Goal: Information Seeking & Learning: Understand process/instructions

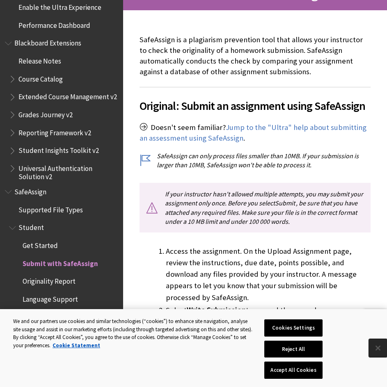
click at [379, 352] on button "Close" at bounding box center [378, 348] width 18 height 18
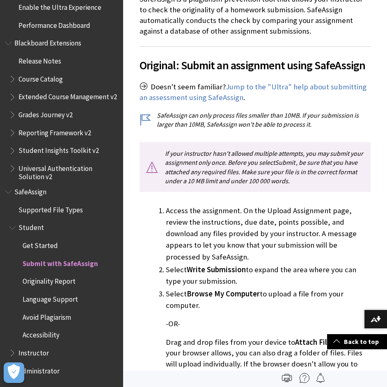
scroll to position [164, 0]
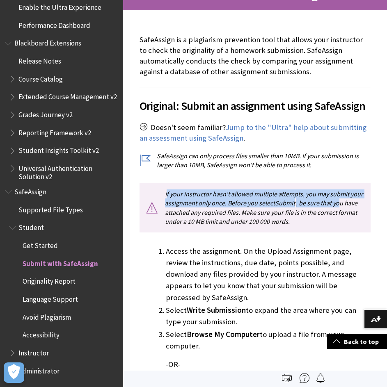
drag, startPoint x: 166, startPoint y: 197, endPoint x: 341, endPoint y: 200, distance: 174.8
click at [341, 200] on p "If your instructor hasn't allowed multiple attempts, you may submit your assign…" at bounding box center [254, 208] width 231 height 50
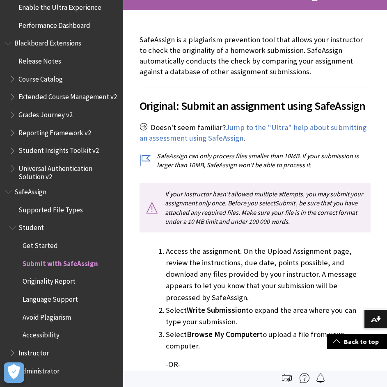
click at [311, 215] on p "If your instructor hasn't allowed multiple attempts, you may submit your assign…" at bounding box center [254, 208] width 231 height 50
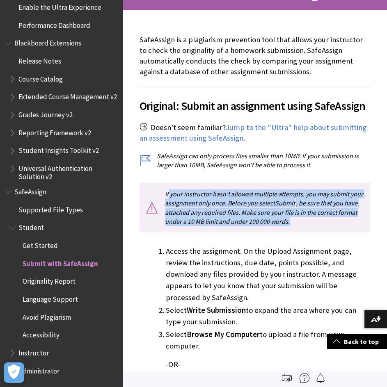
drag, startPoint x: 296, startPoint y: 220, endPoint x: 168, endPoint y: 194, distance: 130.3
click at [168, 194] on p "If your instructor hasn't allowed multiple attempts, you may submit your assign…" at bounding box center [254, 208] width 231 height 50
click at [238, 225] on p "If your instructor hasn't allowed multiple attempts, you may submit your assign…" at bounding box center [254, 208] width 231 height 50
drag, startPoint x: 312, startPoint y: 223, endPoint x: 160, endPoint y: 192, distance: 155.2
click at [160, 192] on p "If your instructor hasn't allowed multiple attempts, you may submit your assign…" at bounding box center [254, 208] width 231 height 50
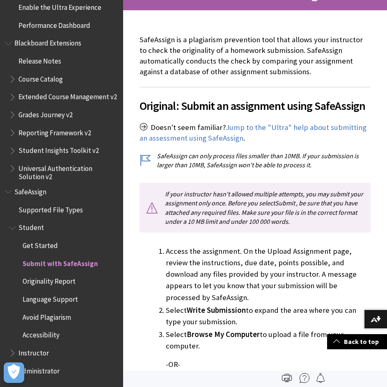
click at [274, 267] on li "Access the assignment. On the Upload Assignment page, review the instructions, …" at bounding box center [268, 274] width 205 height 57
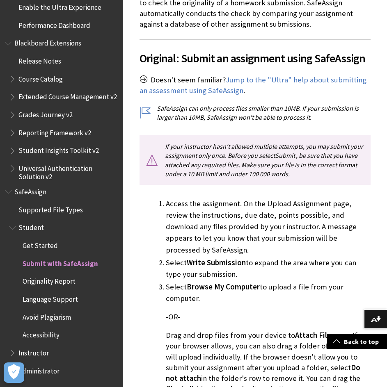
scroll to position [287, 0]
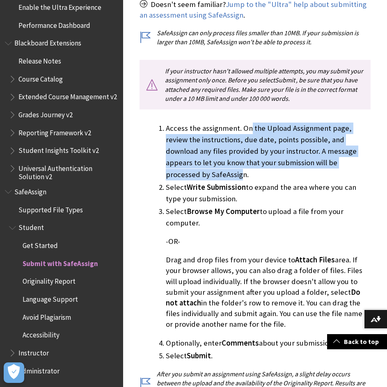
drag, startPoint x: 251, startPoint y: 128, endPoint x: 350, endPoint y: 162, distance: 104.5
click at [350, 162] on li "Access the assignment. On the Upload Assignment page, review the instructions, …" at bounding box center [268, 151] width 205 height 57
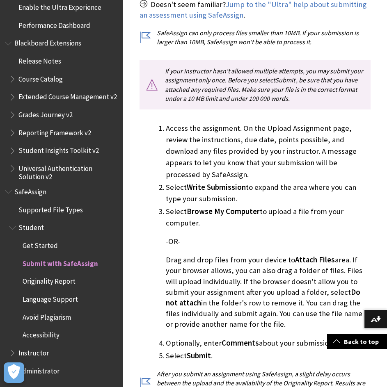
click at [310, 192] on li "Select Write Submission to expand the area where you can type your submission." at bounding box center [268, 193] width 205 height 23
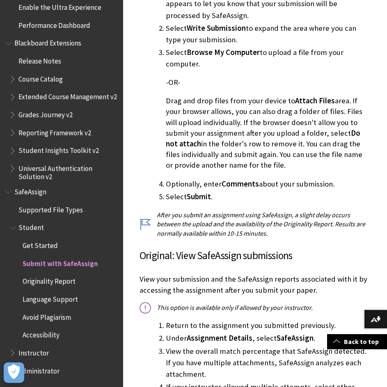
scroll to position [451, 0]
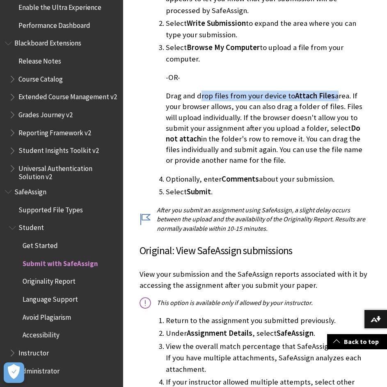
drag, startPoint x: 201, startPoint y: 88, endPoint x: 332, endPoint y: 86, distance: 130.9
click at [332, 91] on p "Drag and drop files from your device to Attach Files area. If your browser allo…" at bounding box center [268, 128] width 205 height 75
drag, startPoint x: 337, startPoint y: 139, endPoint x: 338, endPoint y: 145, distance: 5.8
click at [338, 142] on p "Drag and drop files from your device to Attach Files area. If your browser allo…" at bounding box center [268, 128] width 205 height 75
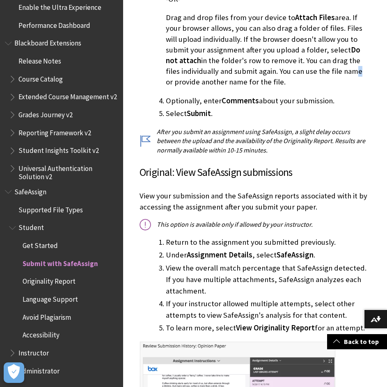
scroll to position [533, 0]
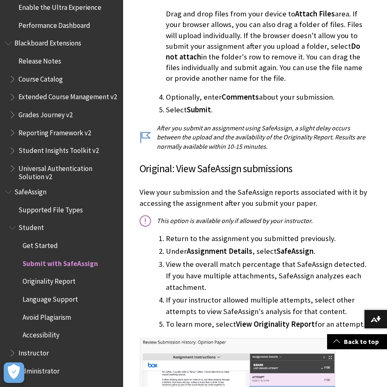
click at [333, 195] on p "View your submission and the SafeAssign reports associated with it by accessing…" at bounding box center [254, 197] width 231 height 21
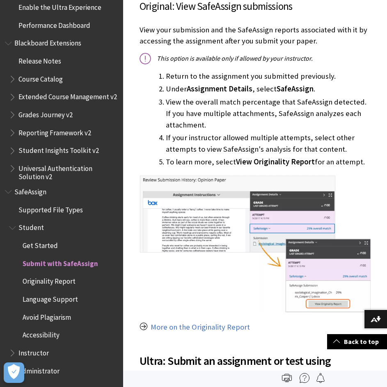
scroll to position [656, 0]
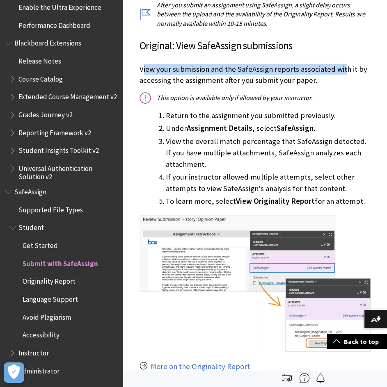
drag, startPoint x: 142, startPoint y: 54, endPoint x: 345, endPoint y: 61, distance: 203.2
click at [345, 64] on p "View your submission and the SafeAssign reports associated with it by accessing…" at bounding box center [254, 74] width 231 height 21
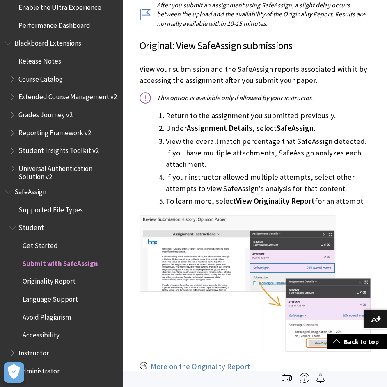
click at [327, 93] on p "This option is available only if allowed by your instructor." at bounding box center [254, 97] width 231 height 9
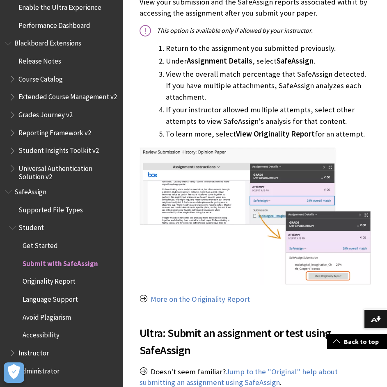
scroll to position [738, 0]
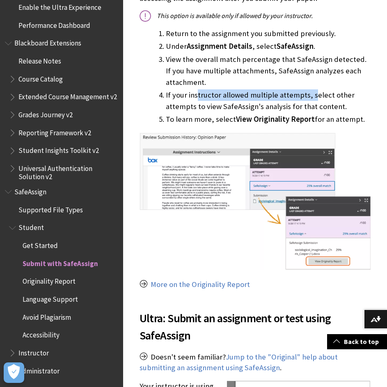
drag, startPoint x: 277, startPoint y: 80, endPoint x: 310, endPoint y: 81, distance: 32.8
click at [310, 89] on li "If your instructor allowed multiple attempts, select other attempts to view Saf…" at bounding box center [268, 100] width 205 height 23
drag, startPoint x: 305, startPoint y: 95, endPoint x: 301, endPoint y: 98, distance: 4.9
click at [305, 95] on li "If your instructor allowed multiple attempts, select other attempts to view Saf…" at bounding box center [268, 100] width 205 height 23
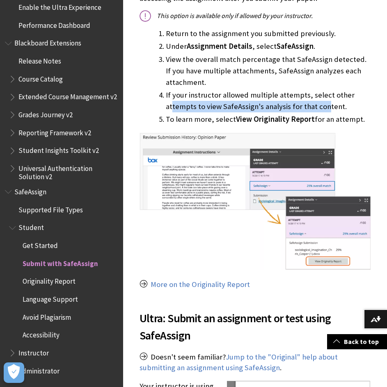
drag, startPoint x: 172, startPoint y: 93, endPoint x: 326, endPoint y: 93, distance: 153.4
click at [326, 93] on li "If your instructor allowed multiple attempts, select other attempts to view Saf…" at bounding box center [268, 100] width 205 height 23
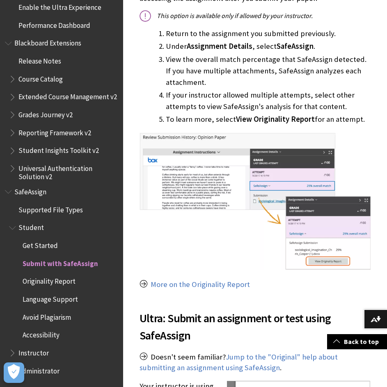
click at [313, 114] on li "To learn more, select View Originality Report for an attempt." at bounding box center [268, 119] width 205 height 11
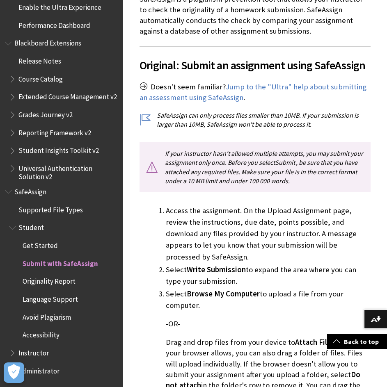
scroll to position [208, 0]
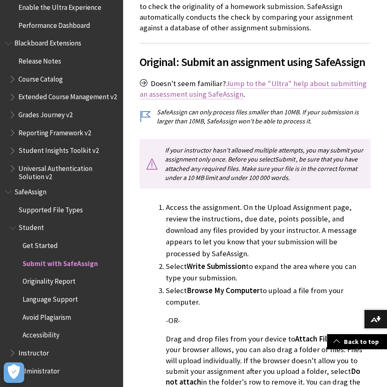
click at [349, 84] on link "Jump to the "Ultra" help about submitting an assessment using SafeAssign" at bounding box center [252, 89] width 227 height 21
